Goal: Task Accomplishment & Management: Manage account settings

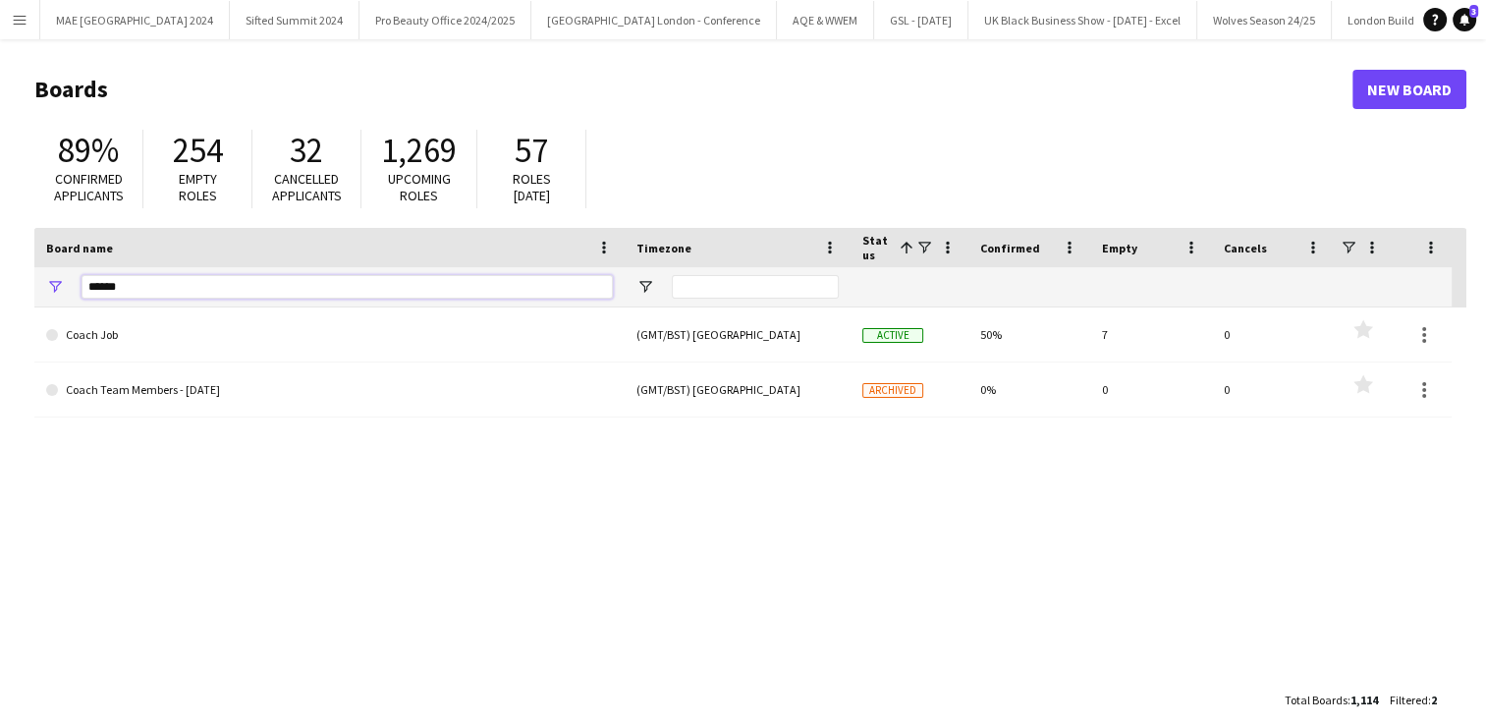
drag, startPoint x: 126, startPoint y: 298, endPoint x: 10, endPoint y: 279, distance: 117.4
click at [10, 279] on main "Boards New Board 89% Confirmed applicants 254 Empty roles 32 Cancelled applican…" at bounding box center [743, 393] width 1486 height 709
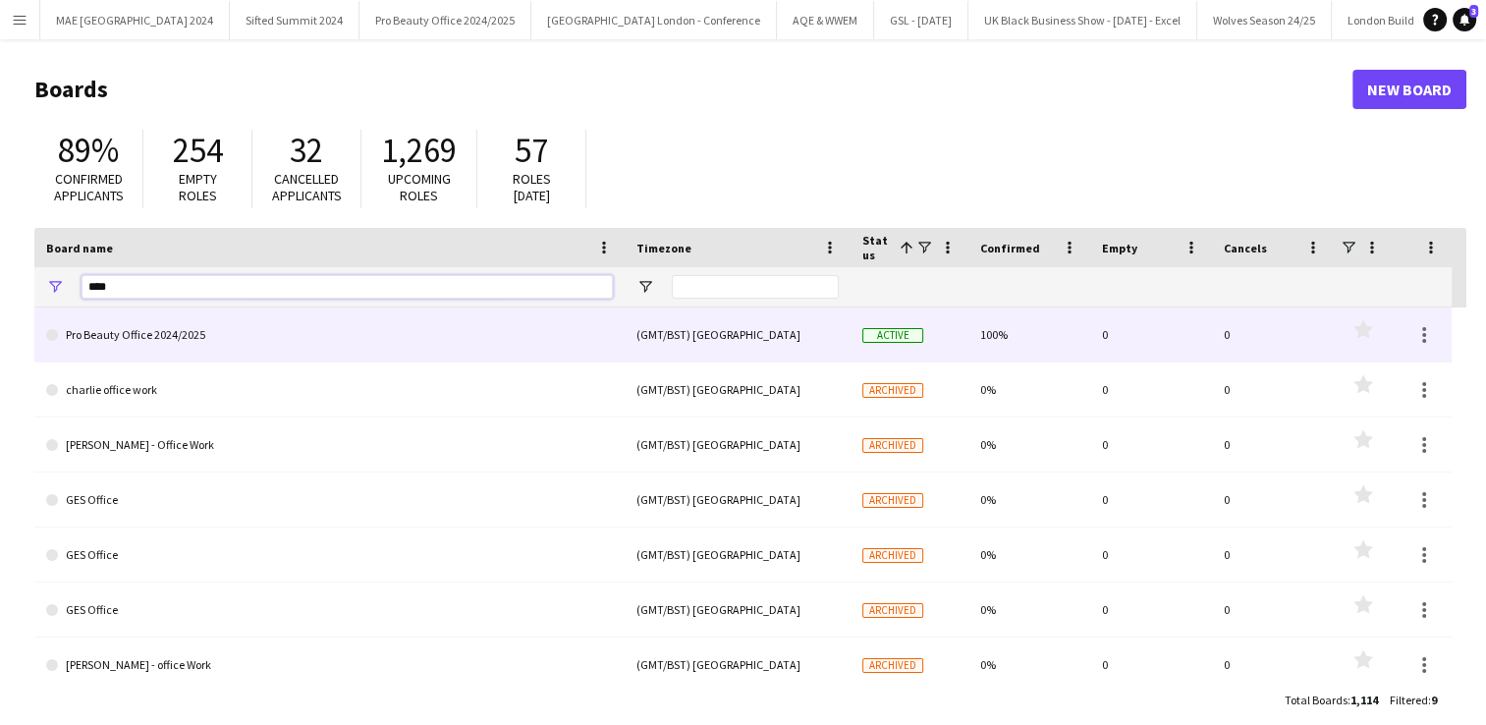
type input "****"
click at [146, 346] on link "Pro Beauty Office 2024/2025" at bounding box center [329, 334] width 567 height 55
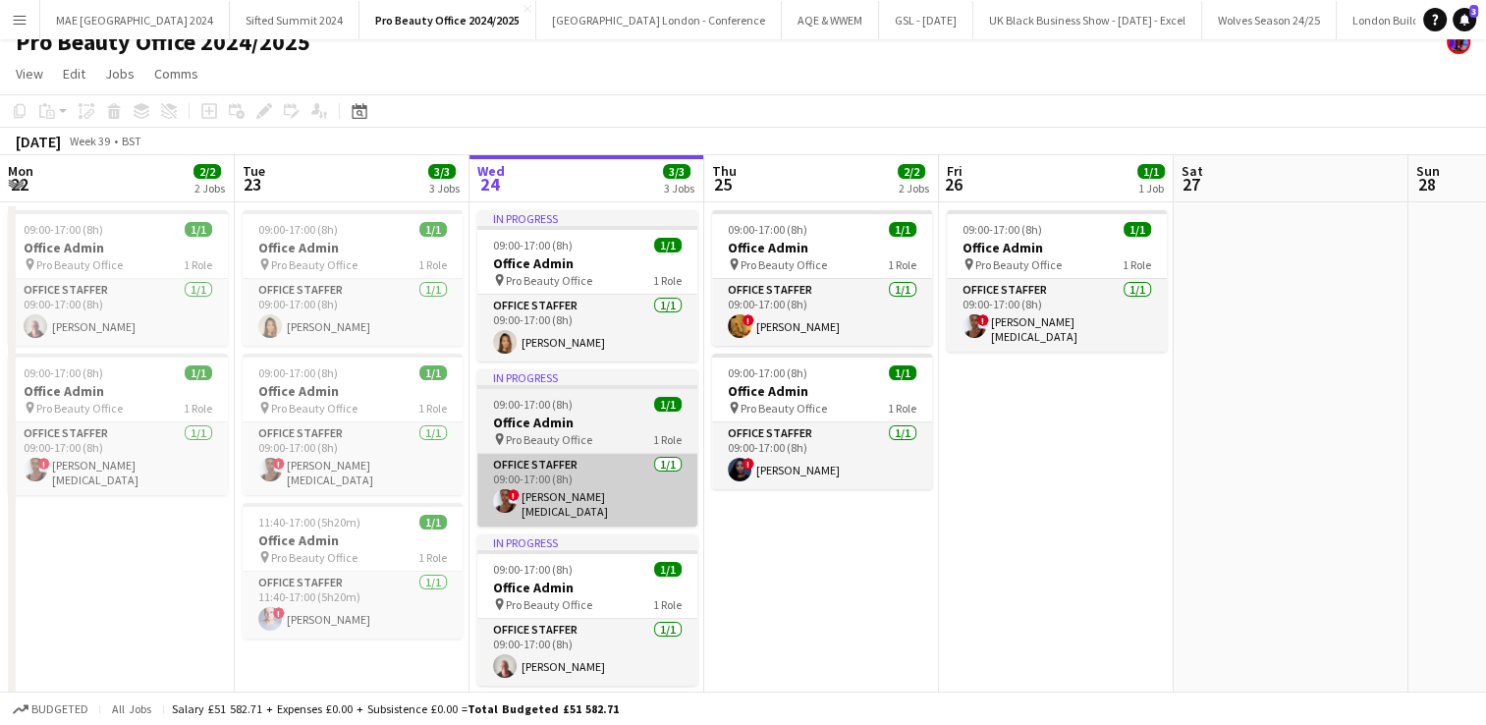
scroll to position [0, 484]
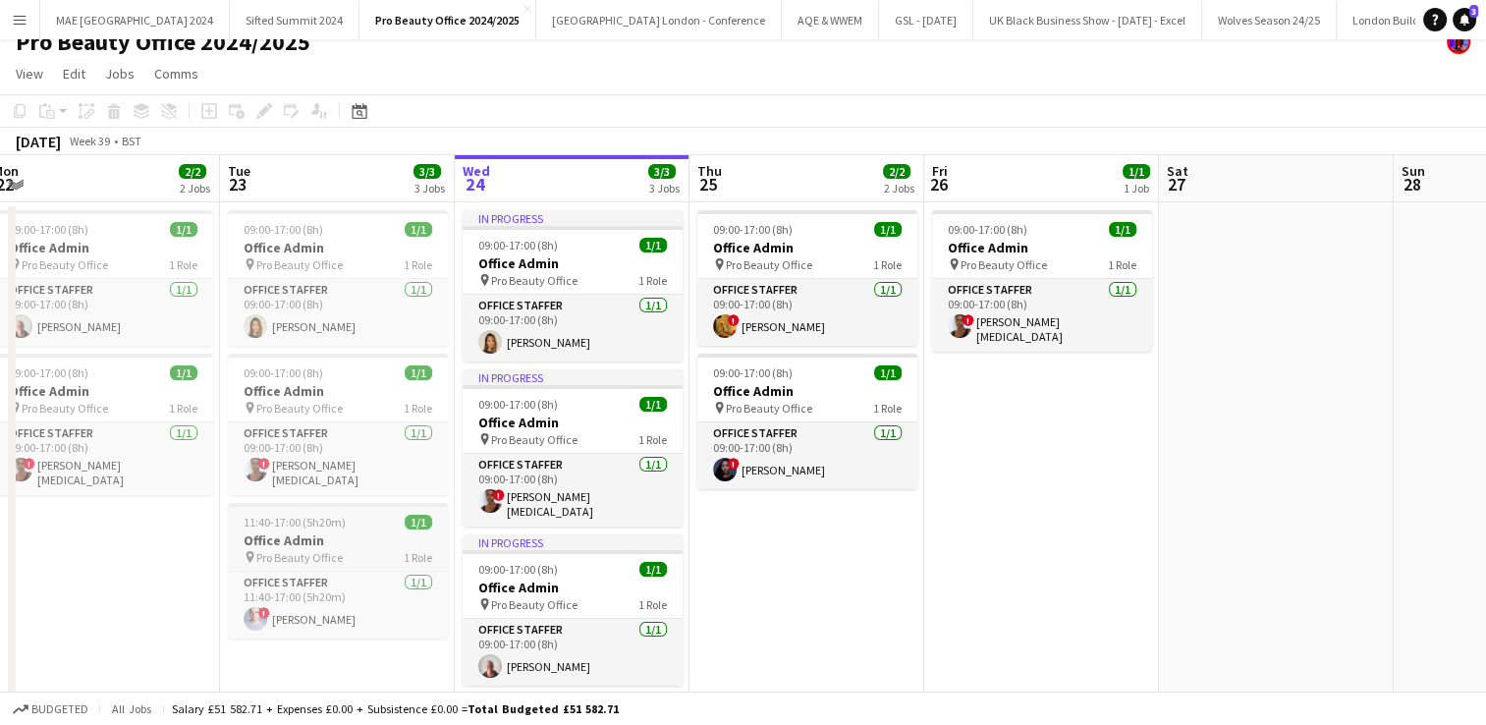
click at [310, 531] on h3 "Office Admin" at bounding box center [338, 540] width 220 height 18
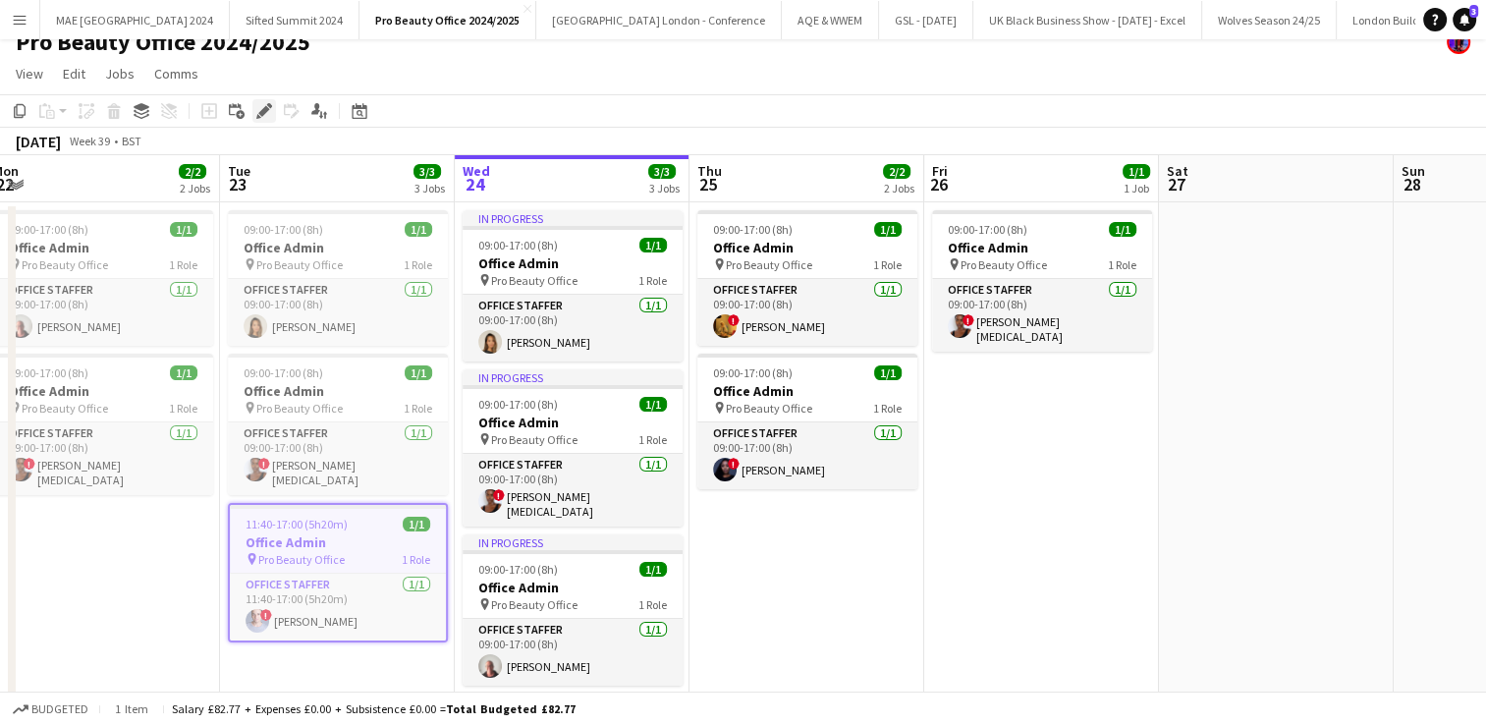
click at [270, 120] on div "Edit" at bounding box center [264, 111] width 24 height 24
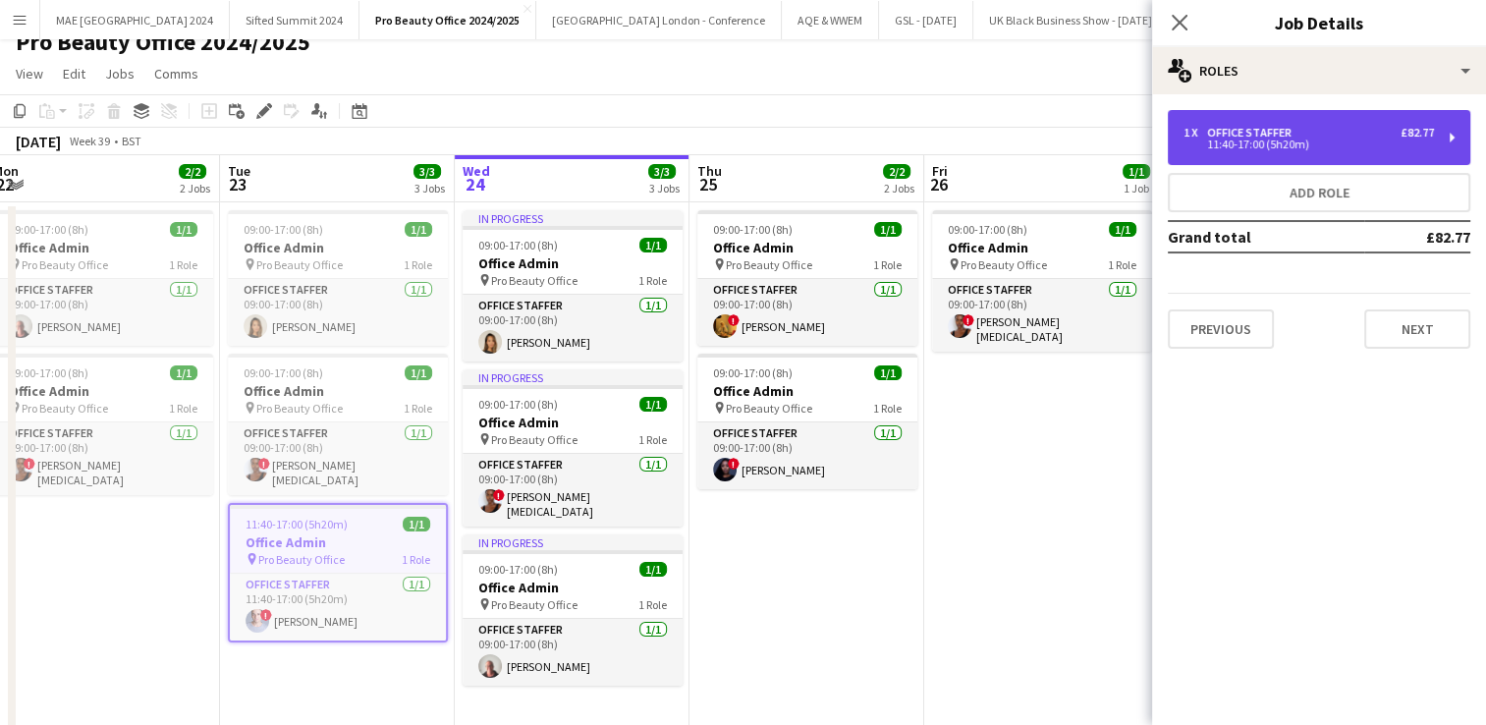
click at [1289, 163] on div "1 x Office Staffer £82.77 11:40-17:00 (5h20m)" at bounding box center [1318, 137] width 302 height 55
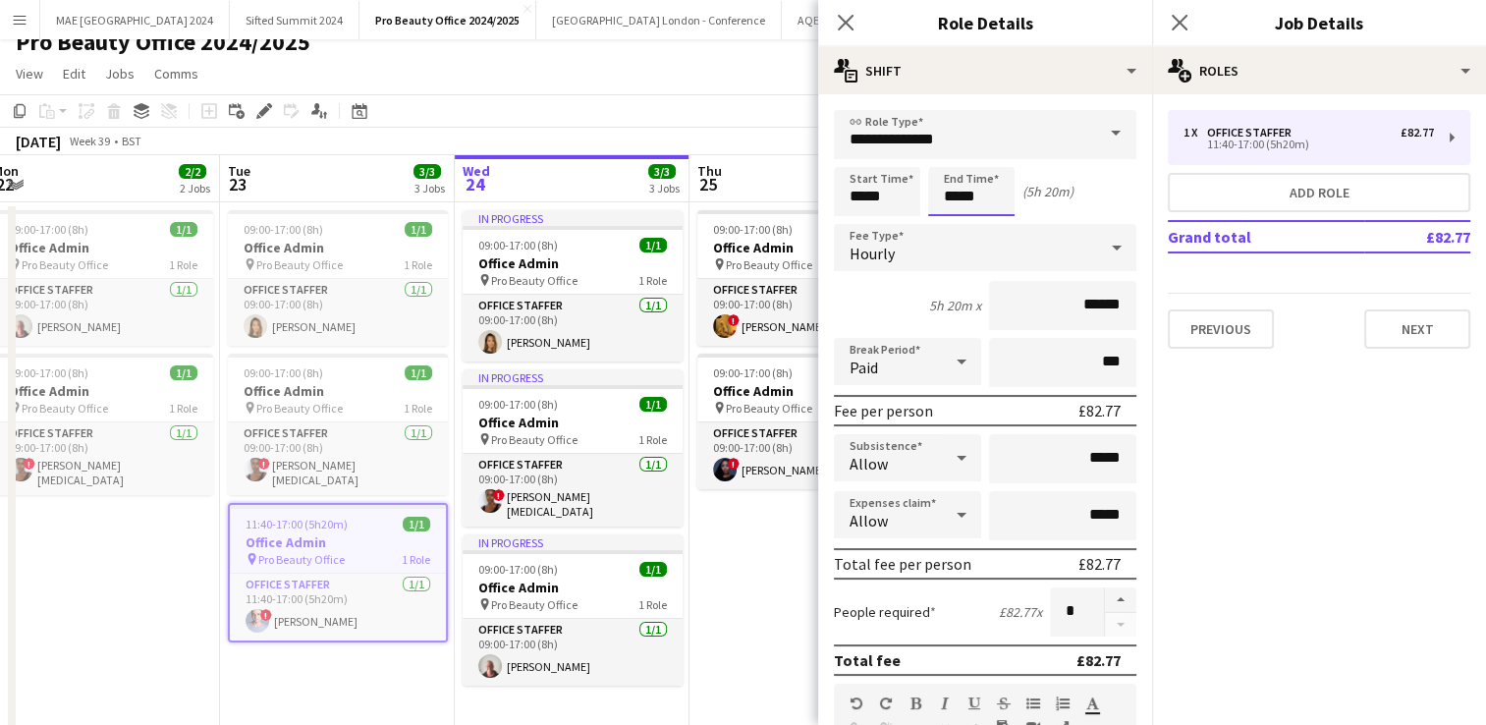
scroll to position [0, 0]
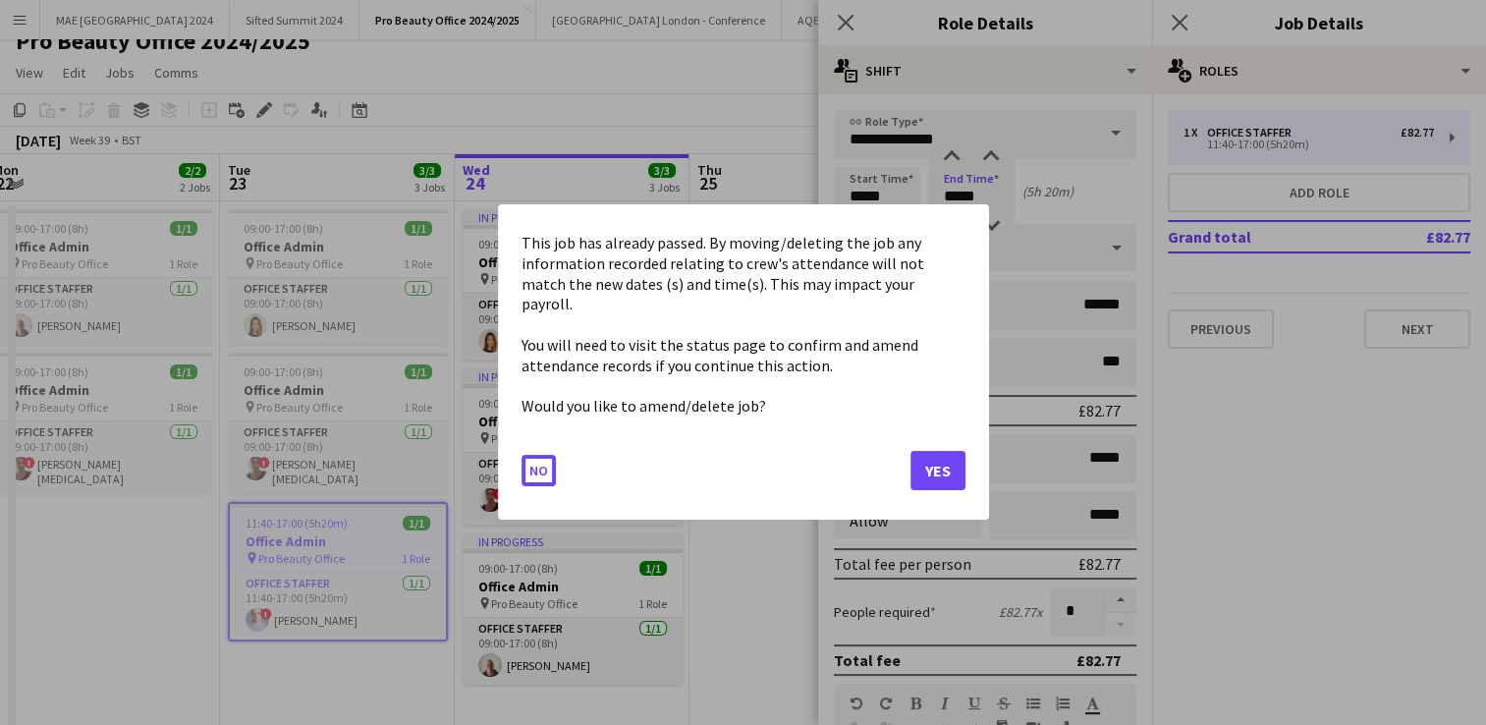
click at [997, 195] on body "Menu Boards Boards Boards All jobs Status Workforce Workforce My Workforce Recr…" at bounding box center [743, 416] width 1486 height 874
click at [924, 465] on button "Yes" at bounding box center [937, 471] width 55 height 39
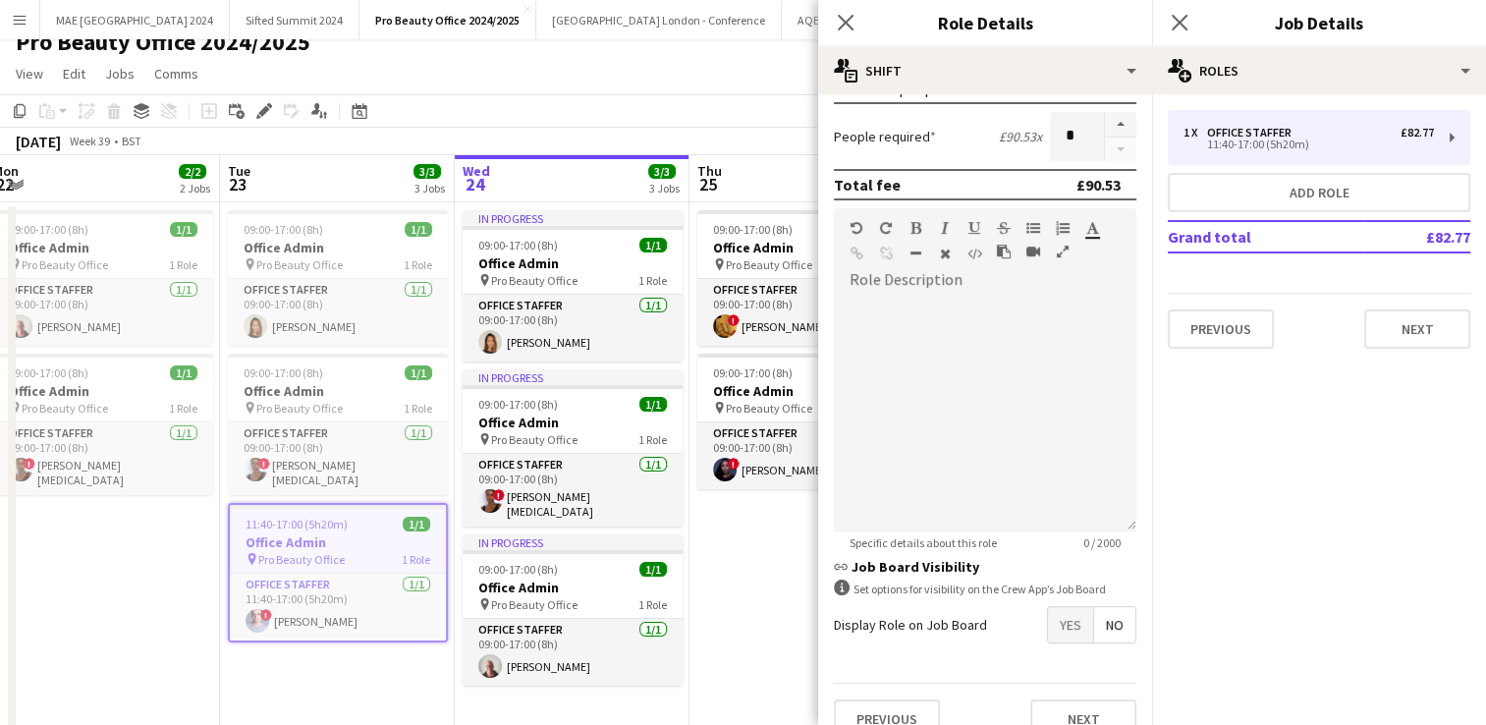
scroll to position [500, 0]
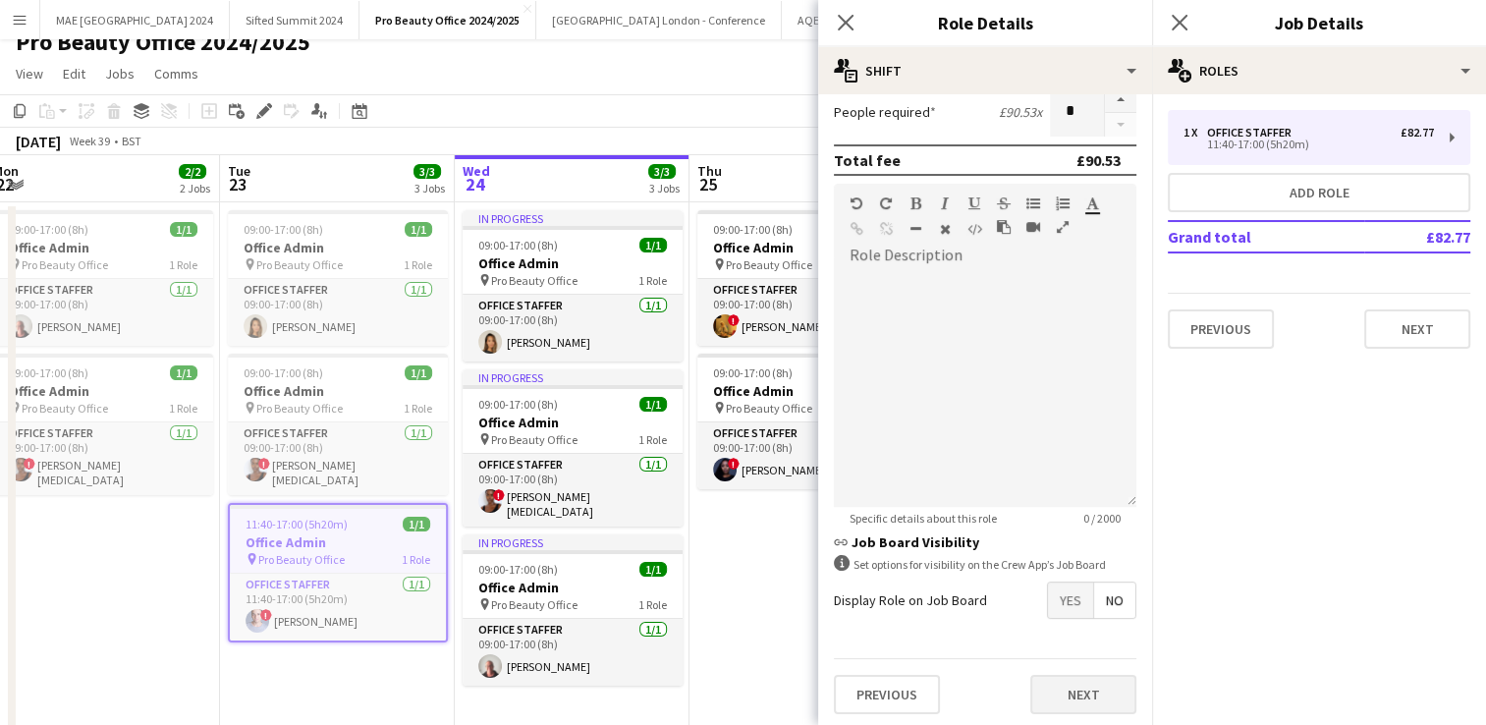
type input "*****"
click at [1064, 686] on button "Next" at bounding box center [1083, 694] width 106 height 39
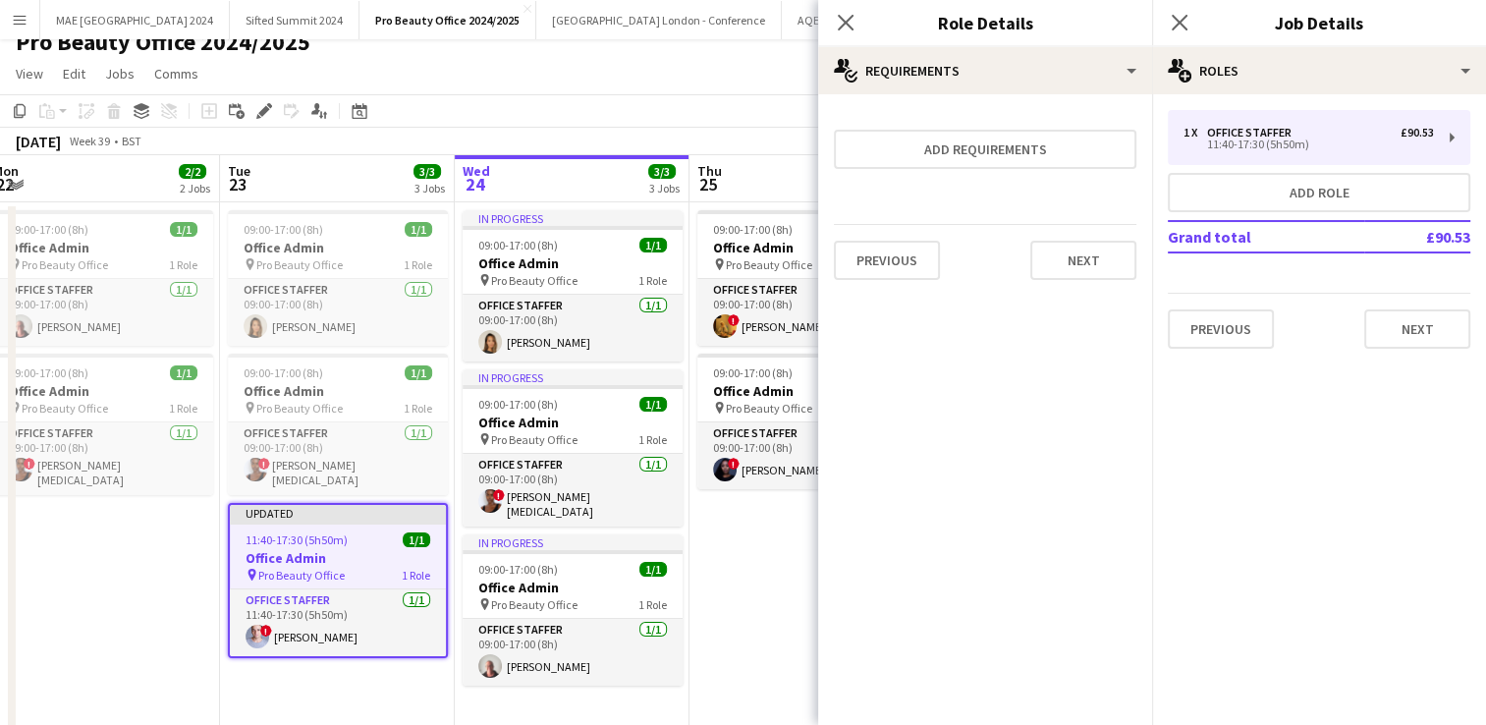
click at [786, 594] on app-date-cell "09:00-17:00 (8h) 1/1 Office Admin pin Pro Beauty Office 1 Role Office Staffer […" at bounding box center [806, 511] width 235 height 619
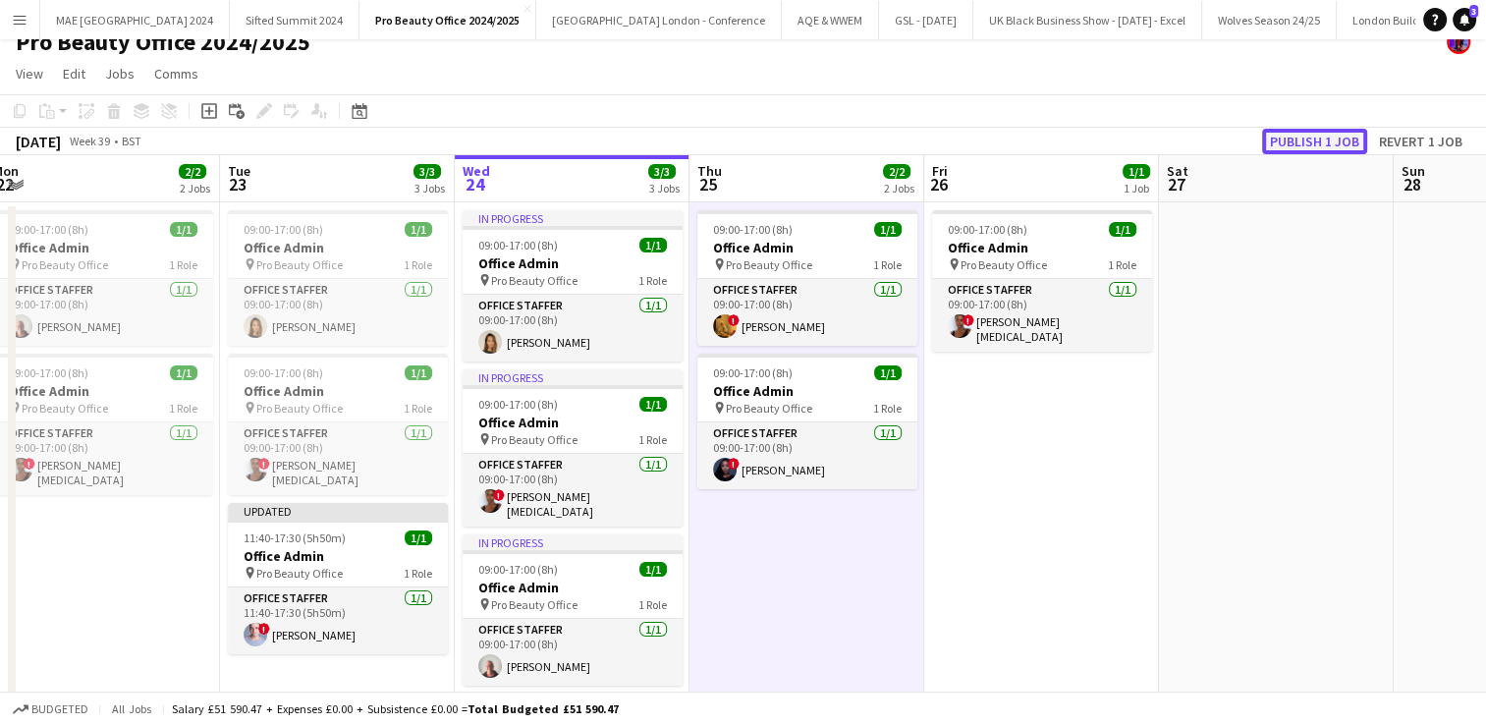
click at [1317, 143] on button "Publish 1 job" at bounding box center [1314, 142] width 105 height 26
